Goal: Task Accomplishment & Management: Complete application form

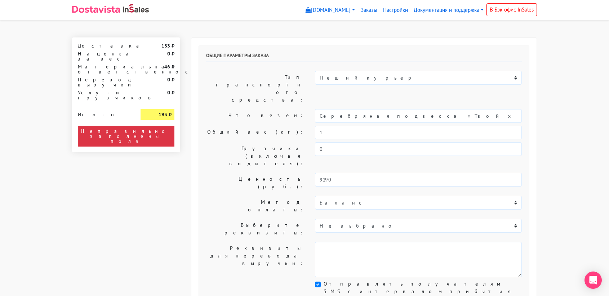
select select "11:00"
select select "21:00"
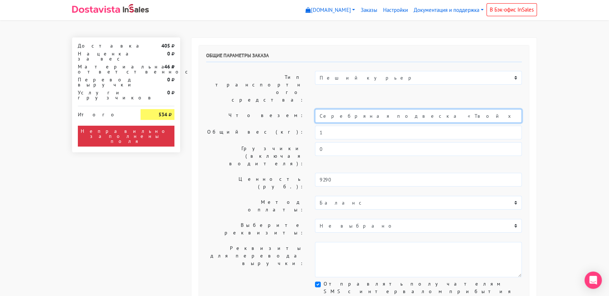
click at [355, 109] on input "Серебряная подвеска «Твой ход» dark red" at bounding box center [418, 116] width 207 height 14
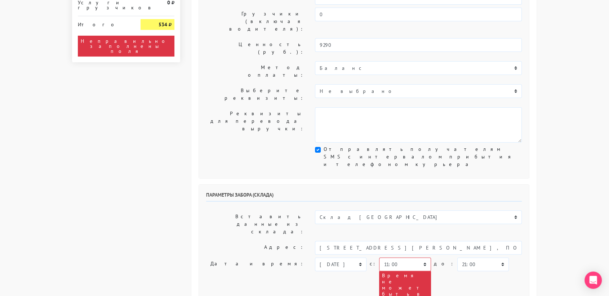
scroll to position [135, 0]
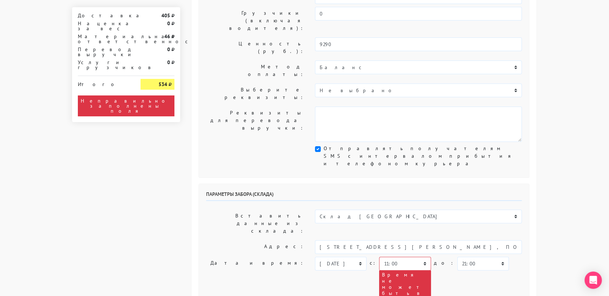
type input "украшения"
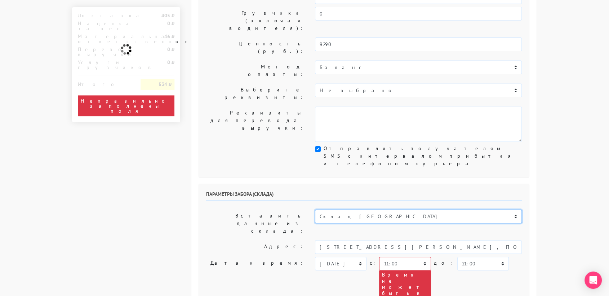
click at [351, 210] on select "Склад [GEOGRAPHIC_DATA] Склад [GEOGRAPHIC_DATA] [GEOGRAPHIC_DATA][PERSON_NAME] …" at bounding box center [418, 217] width 207 height 14
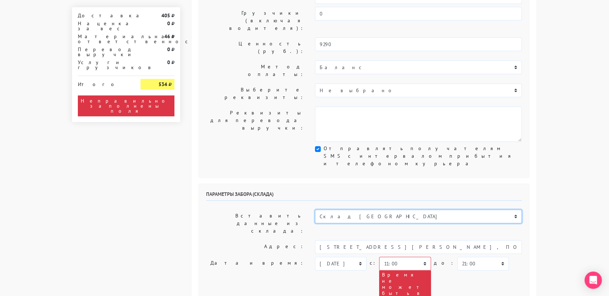
select select "1019"
click at [315, 210] on select "Склад [GEOGRAPHIC_DATA] Склад [GEOGRAPHIC_DATA] [GEOGRAPHIC_DATA][PERSON_NAME] …" at bounding box center [418, 217] width 207 height 14
type input "[STREET_ADDRESS][PERSON_NAME]"
type input "89251806702"
type textarea "Магазин серебряных украшений SBLESKOM (вход со стороны [GEOGRAPHIC_DATA])"
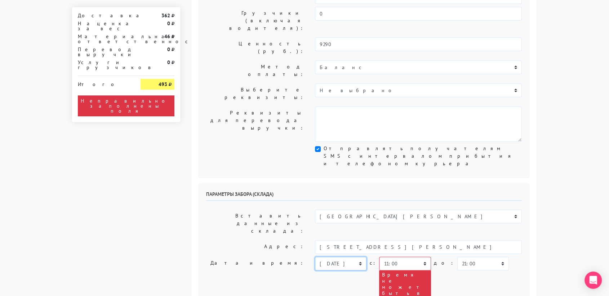
click at [360, 257] on select "[DATE] [DATE] [DATE] [DATE] [DATE] [DATE] [DATE] [DATE] [DATE]" at bounding box center [341, 264] width 52 height 14
select select "[DATE]"
click at [315, 257] on select "[DATE] [DATE] [DATE] [DATE] [DATE] [DATE] [DATE] [DATE] [DATE]" at bounding box center [341, 264] width 52 height 14
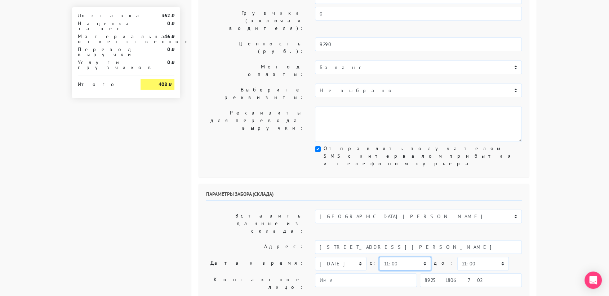
click at [420, 257] on select "00:00 00:30 01:00 01:30 02:00 02:30 03:00 03:30 04:00 04:30 05:00 05:30 06:00 0…" at bounding box center [405, 264] width 52 height 14
select select "13:00"
click at [379, 257] on select "00:00 00:30 01:00 01:30 02:00 02:30 03:00 03:30 04:00 04:30 05:00 05:30 06:00 0…" at bounding box center [405, 264] width 52 height 14
click at [460, 257] on select "00:00 00:30 01:00 01:30 02:00 02:30 03:00 03:30 04:00 04:30 05:00 05:30 06:00 0…" at bounding box center [483, 264] width 52 height 14
select select "13:30"
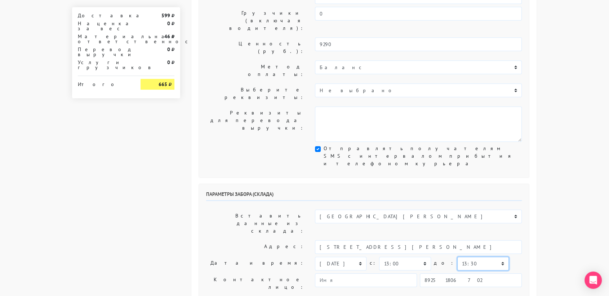
click at [457, 257] on select "00:00 00:30 01:00 01:30 02:00 02:30 03:00 03:30 04:00 04:30 05:00 05:30 06:00 0…" at bounding box center [483, 264] width 52 height 14
click at [464, 273] on input "89251806702" at bounding box center [471, 280] width 102 height 14
type input "9234448187"
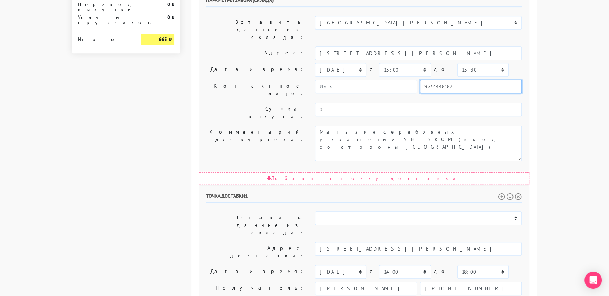
scroll to position [367, 0]
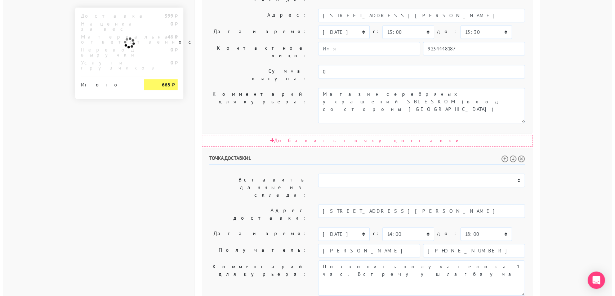
scroll to position [0, 0]
